Goal: Communication & Community: Answer question/provide support

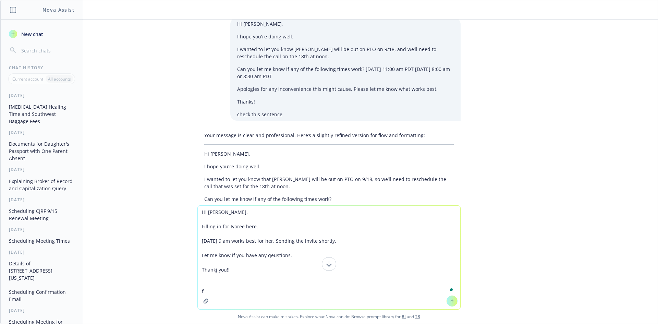
type textarea "Hi [PERSON_NAME], Filling in for Ivoree here. [DATE] 9 am works best for her. S…"
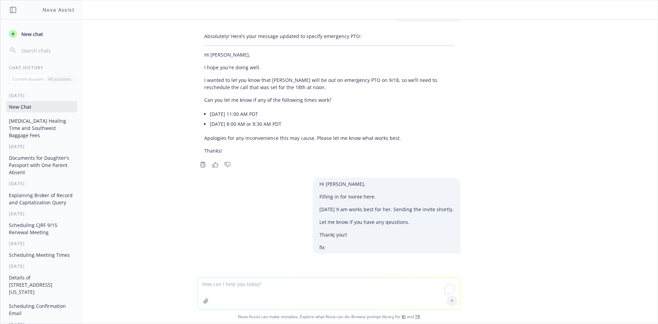
scroll to position [3343, 0]
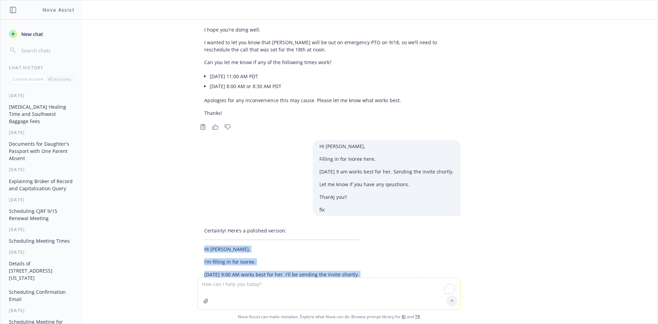
drag, startPoint x: 199, startPoint y: 191, endPoint x: 241, endPoint y: 205, distance: 44.0
click at [228, 240] on div "Certainly! Here’s a polished version: Hi [PERSON_NAME], I'm filling in for Ivor…" at bounding box center [281, 265] width 168 height 82
copy div "Hi [PERSON_NAME], I'm filling in for Ivoree. [DATE] 9:00 AM works best for her.…"
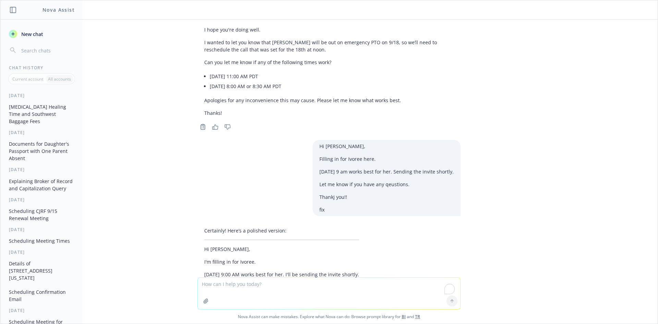
click at [255, 284] on textarea "To enrich screen reader interactions, please activate Accessibility in Grammarl…" at bounding box center [329, 293] width 262 height 32
paste textarea "Hi [PERSON_NAME]/[PERSON_NAME], Please meet our CEO, [PERSON_NAME], who would l…"
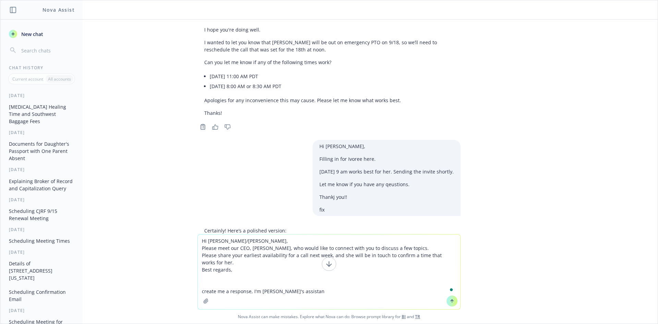
type textarea "Hi [PERSON_NAME]/[PERSON_NAME], Please meet our CEO, [PERSON_NAME], who would l…"
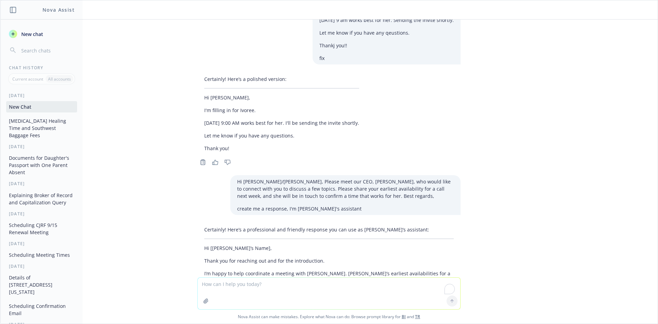
scroll to position [3570, 0]
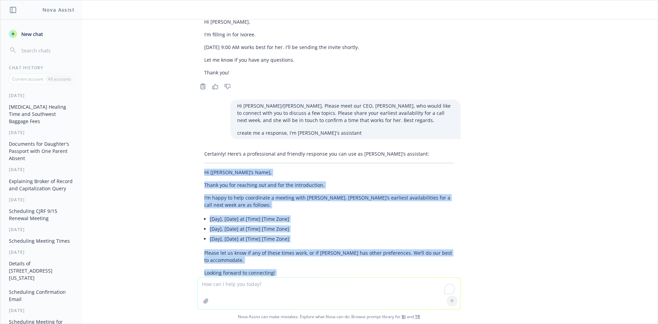
drag, startPoint x: 186, startPoint y: 108, endPoint x: 246, endPoint y: 224, distance: 130.8
click at [247, 226] on div "how long does a [MEDICAL_DATA] go away A [MEDICAL_DATA] typically takes 2 to 6 …" at bounding box center [328, 149] width 657 height 258
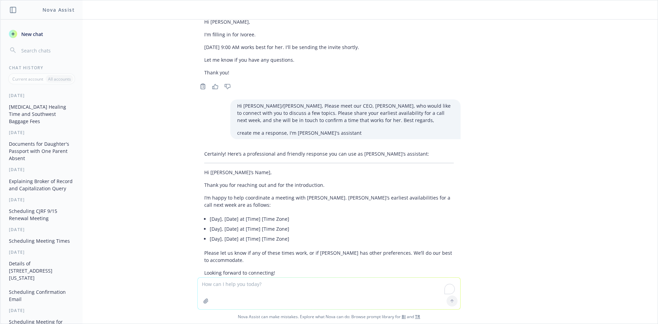
click at [240, 287] on textarea "To enrich screen reader interactions, please activate Accessibility in Grammarl…" at bounding box center [329, 293] width 262 height 32
type textarea "m,ake less formal"
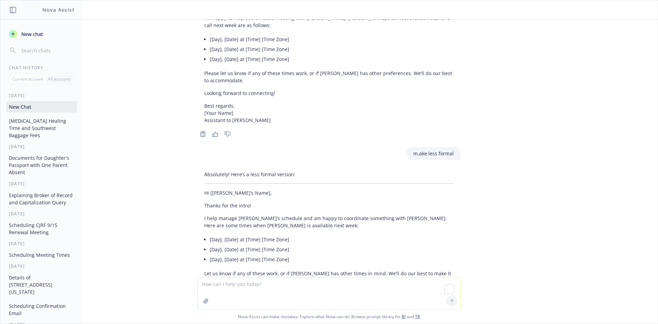
scroll to position [3750, 0]
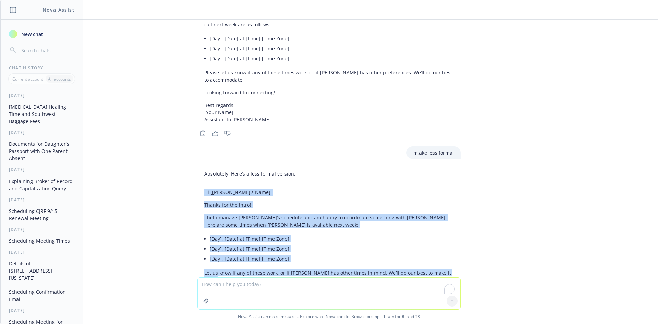
drag, startPoint x: 195, startPoint y: 134, endPoint x: 252, endPoint y: 256, distance: 135.1
click at [252, 256] on div "Absolutely! Here’s a less formal version: Hi [[PERSON_NAME]’s Name], Thanks for…" at bounding box center [328, 246] width 263 height 158
copy div "Hi [[PERSON_NAME]’s Name], Thanks for the intro! I help manage [PERSON_NAME]’s …"
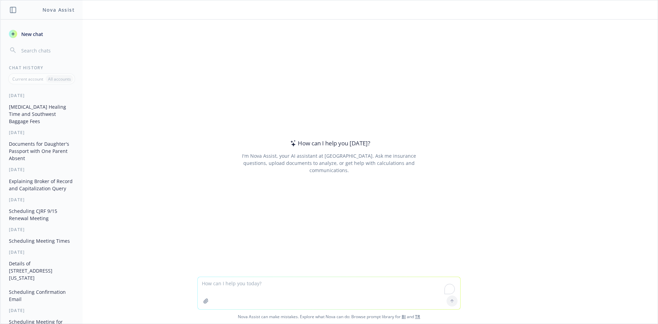
paste textarea "@[PERSON_NAME] Should I include [PERSON_NAME] and [PERSON_NAME] on this call? A…"
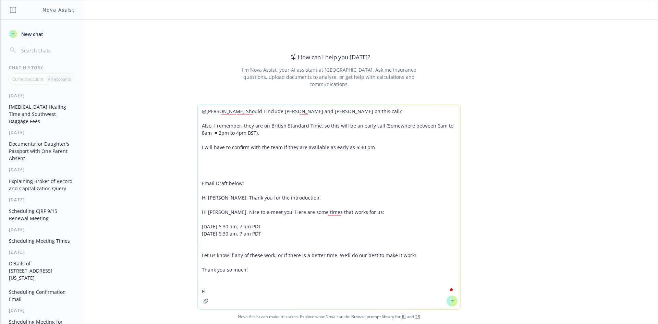
type textarea "@[PERSON_NAME] Should I include [PERSON_NAME] and [PERSON_NAME] on this call? A…"
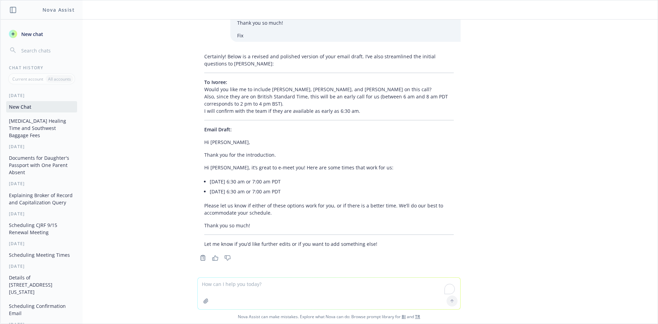
scroll to position [119, 0]
